Goal: Task Accomplishment & Management: Use online tool/utility

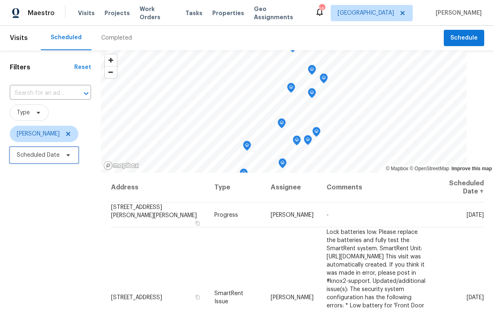
click at [44, 159] on span "Scheduled Date" at bounding box center [38, 155] width 43 height 8
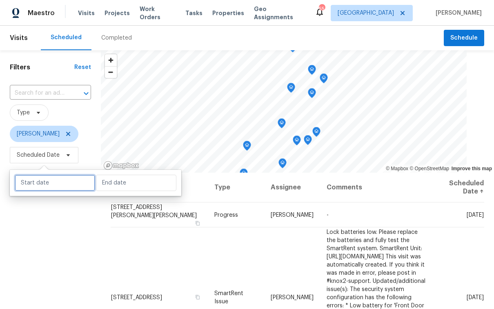
click at [36, 181] on input "text" at bounding box center [55, 183] width 80 height 16
select select "8"
select select "2025"
select select "9"
select select "2025"
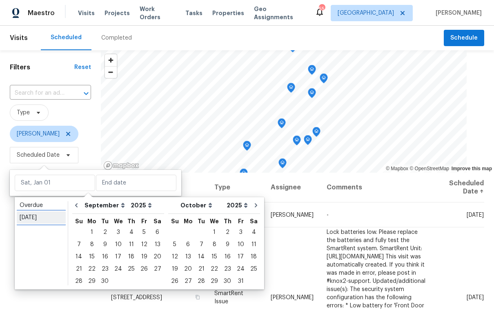
click at [32, 218] on div "[DATE]" at bounding box center [41, 217] width 43 height 8
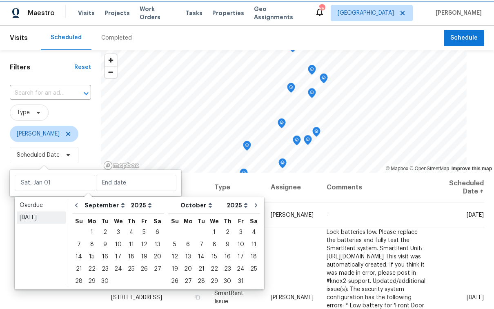
type input "[DATE]"
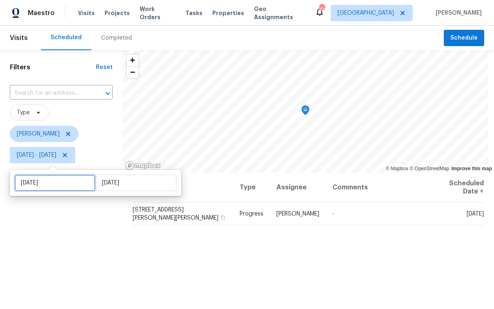
select select "8"
select select "2025"
select select "9"
select select "2025"
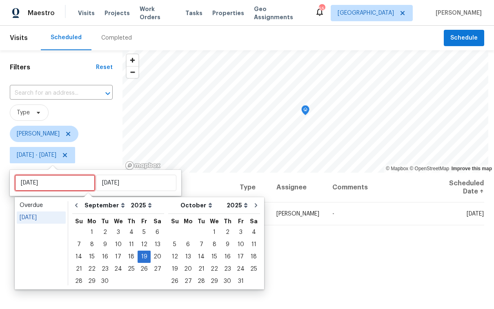
click at [48, 188] on input "[DATE]" at bounding box center [55, 183] width 80 height 16
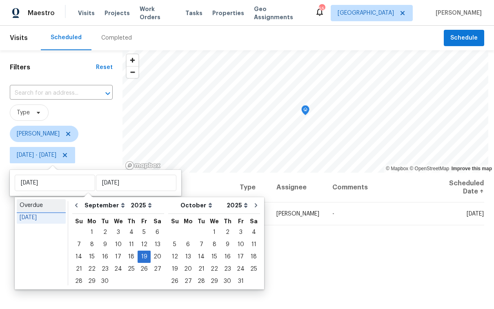
click at [48, 209] on div "Overdue" at bounding box center [41, 205] width 43 height 8
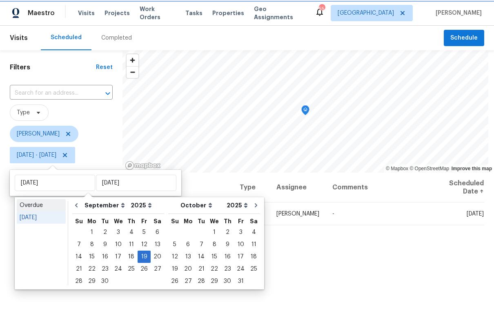
type input "[DATE]"
select select "7"
select select "8"
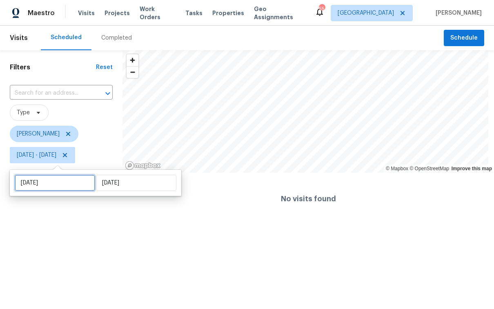
select select "7"
select select "2025"
select select "8"
select select "2025"
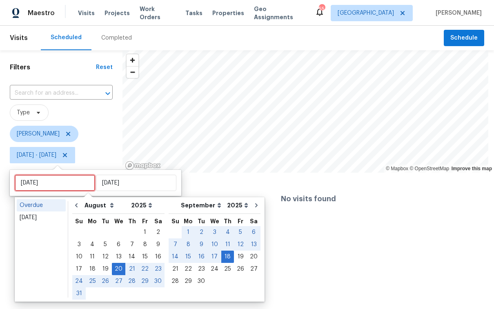
click at [35, 180] on input "[DATE]" at bounding box center [55, 183] width 80 height 16
click at [43, 216] on div "[DATE]" at bounding box center [41, 217] width 43 height 8
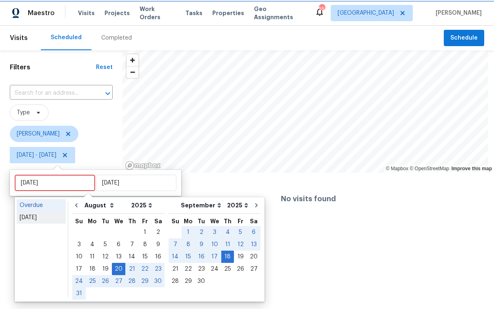
type input "[DATE]"
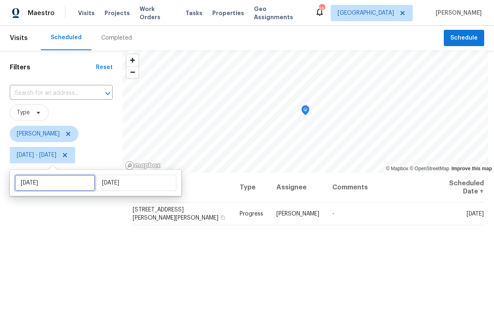
click at [64, 186] on input "[DATE]" at bounding box center [55, 183] width 80 height 16
select select "8"
select select "2025"
select select "9"
select select "2025"
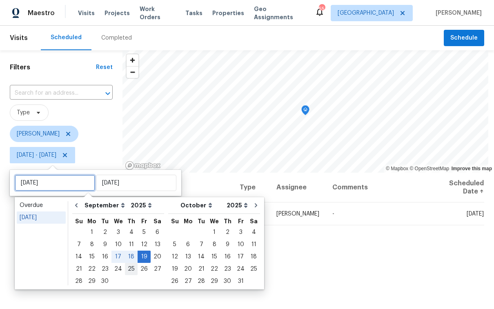
type input "[DATE]"
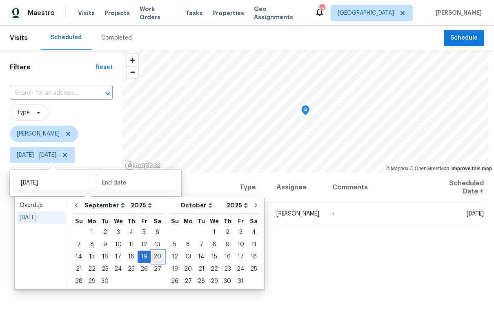
click at [154, 257] on div "20" at bounding box center [157, 256] width 13 height 11
type input "[DATE]"
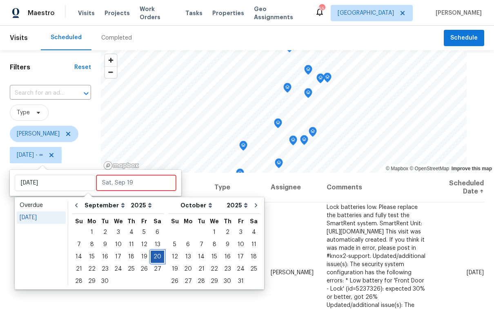
click at [154, 257] on div "20" at bounding box center [157, 256] width 13 height 11
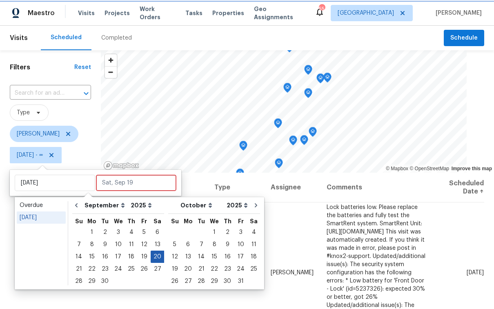
type input "[DATE]"
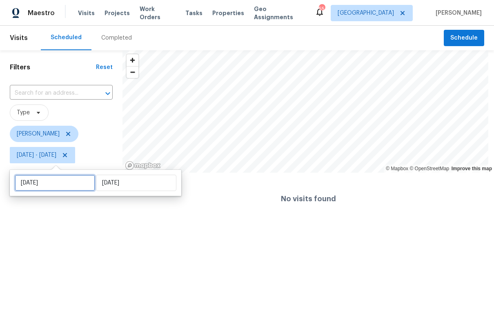
click at [69, 184] on input "[DATE]" at bounding box center [55, 183] width 80 height 16
select select "8"
select select "2025"
select select "9"
select select "2025"
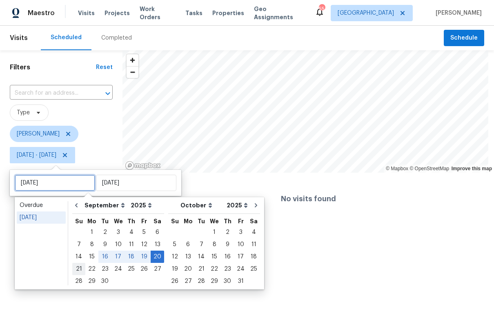
type input "[DATE]"
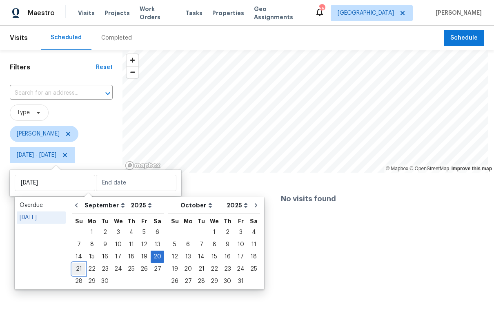
click at [80, 268] on div "21" at bounding box center [78, 268] width 13 height 11
type input "[DATE]"
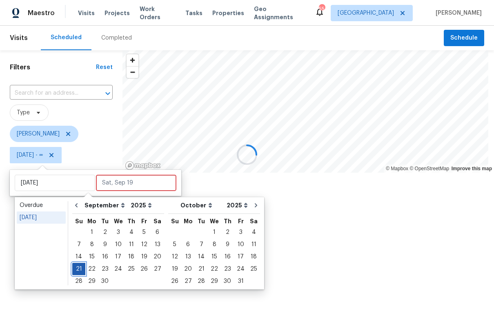
click at [80, 268] on div "21" at bounding box center [78, 268] width 13 height 11
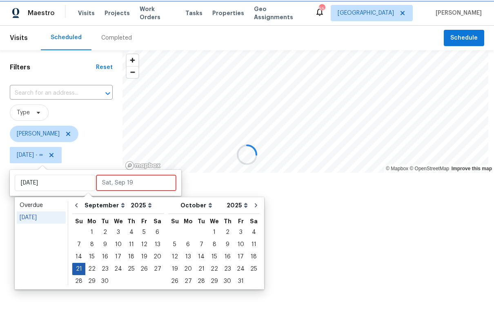
type input "[DATE]"
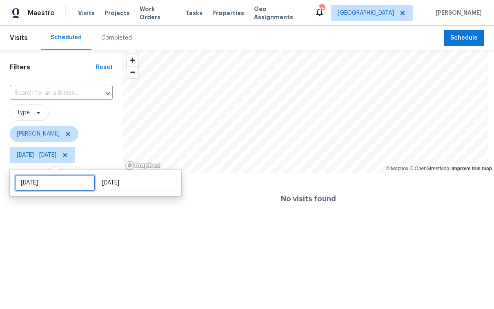
select select "8"
select select "2025"
select select "9"
select select "2025"
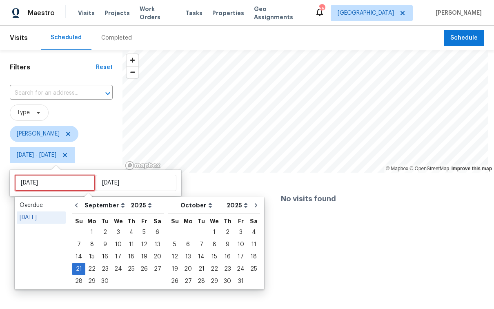
click at [62, 181] on input "[DATE]" at bounding box center [55, 183] width 80 height 16
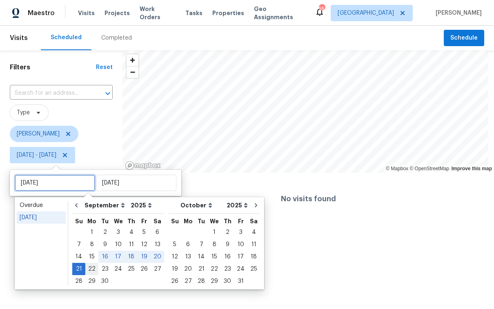
type input "[DATE]"
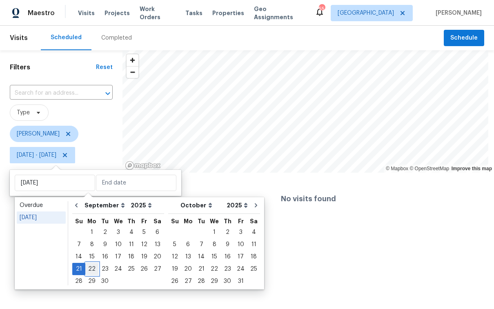
click at [94, 270] on div "22" at bounding box center [91, 268] width 13 height 11
type input "[DATE]"
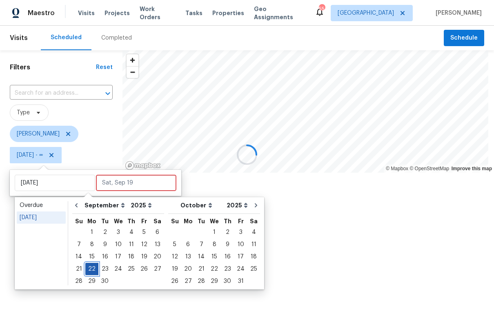
click at [94, 270] on div "22" at bounding box center [91, 268] width 13 height 11
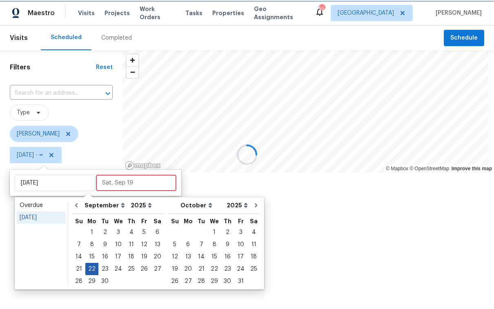
type input "[DATE]"
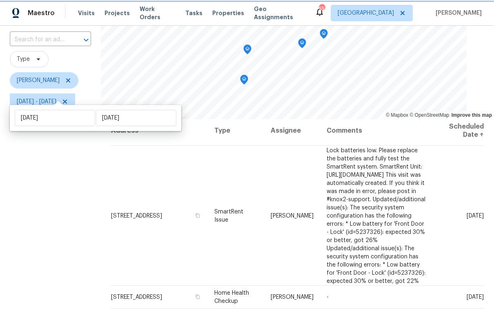
scroll to position [51, 0]
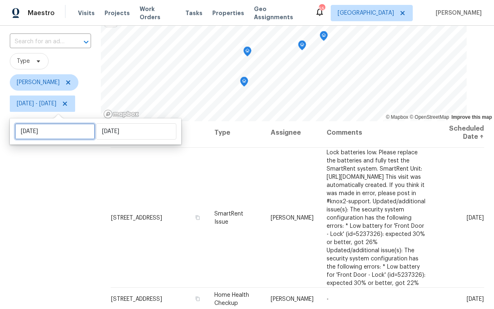
click at [60, 129] on input "[DATE]" at bounding box center [55, 131] width 80 height 16
select select "8"
select select "2025"
select select "9"
select select "2025"
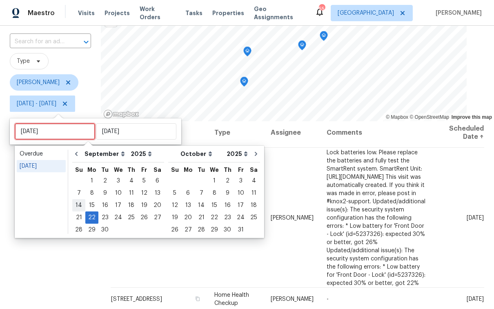
type input "[DATE]"
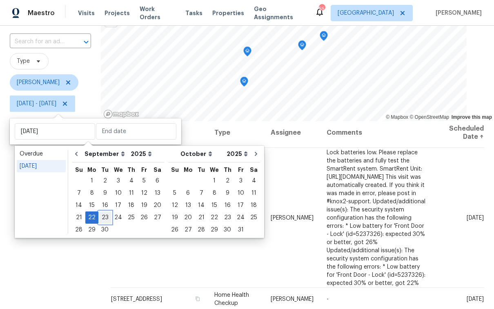
click at [106, 219] on div "23" at bounding box center [104, 217] width 13 height 11
type input "[DATE]"
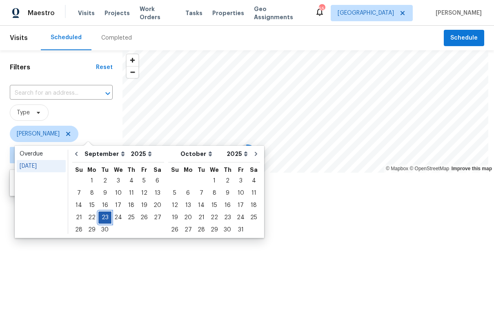
click at [106, 219] on div "23" at bounding box center [104, 217] width 13 height 11
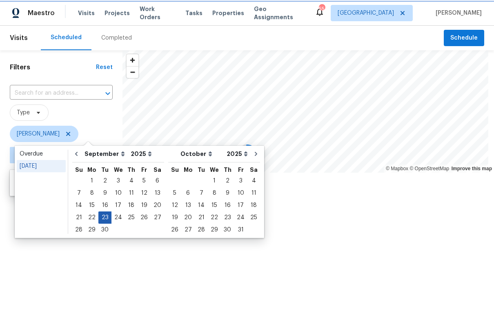
type input "[DATE]"
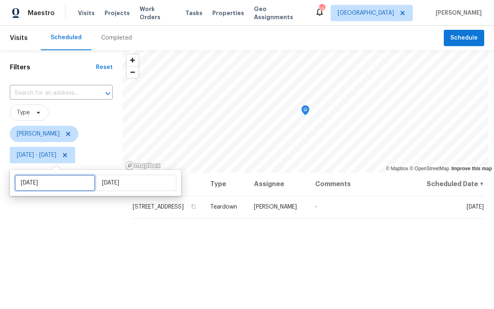
click at [44, 182] on input "[DATE]" at bounding box center [55, 183] width 80 height 16
select select "8"
select select "2025"
select select "9"
select select "2025"
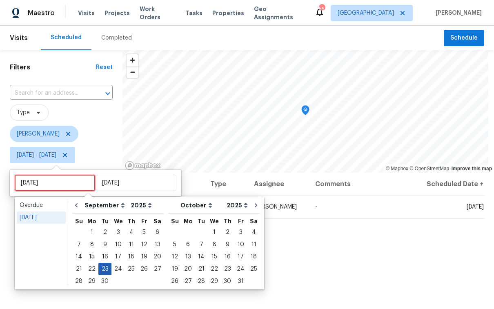
type input "[DATE]"
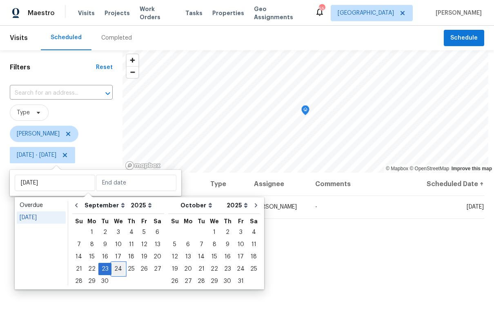
click at [117, 268] on div "24" at bounding box center [117, 268] width 13 height 11
type input "[DATE]"
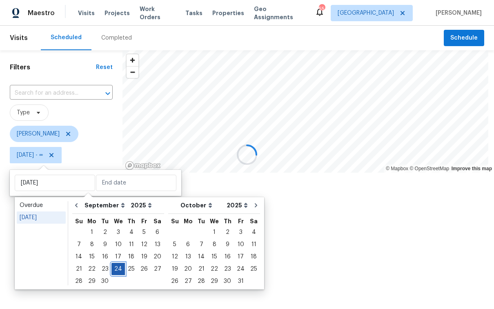
click at [117, 268] on div "24" at bounding box center [117, 268] width 13 height 11
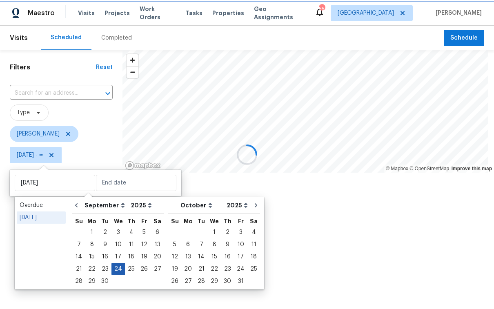
type input "[DATE]"
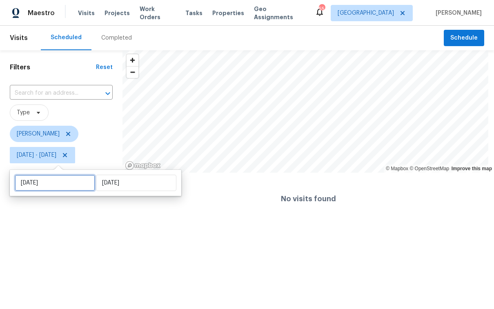
select select "8"
select select "2025"
select select "9"
select select "2025"
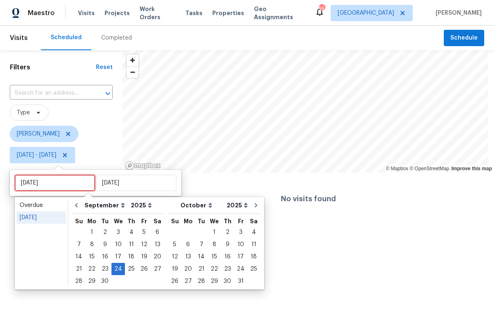
click at [51, 186] on input "[DATE]" at bounding box center [55, 183] width 80 height 16
type input "[DATE]"
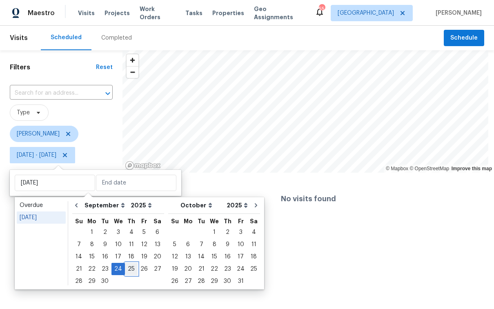
click at [126, 267] on div "25" at bounding box center [131, 268] width 13 height 11
type input "[DATE]"
click at [129, 267] on div "25" at bounding box center [131, 268] width 13 height 11
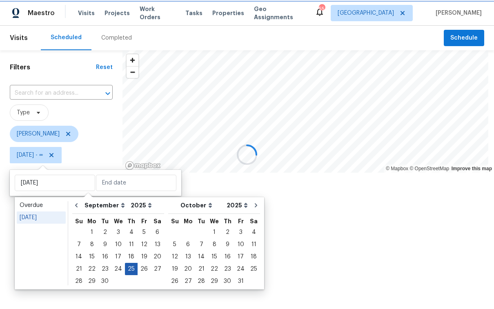
type input "[DATE]"
